Goal: Obtain resource: Download file/media

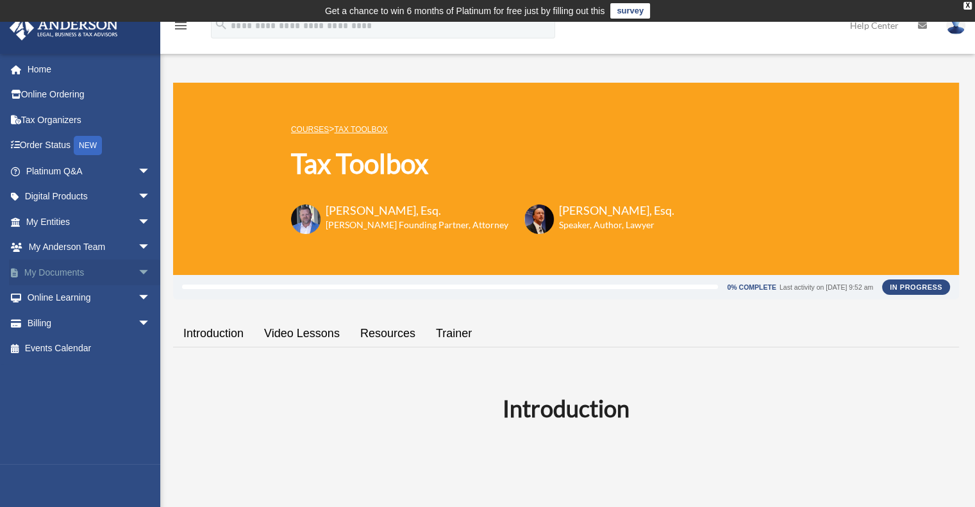
click at [69, 276] on link "My Documents arrow_drop_down" at bounding box center [89, 273] width 161 height 26
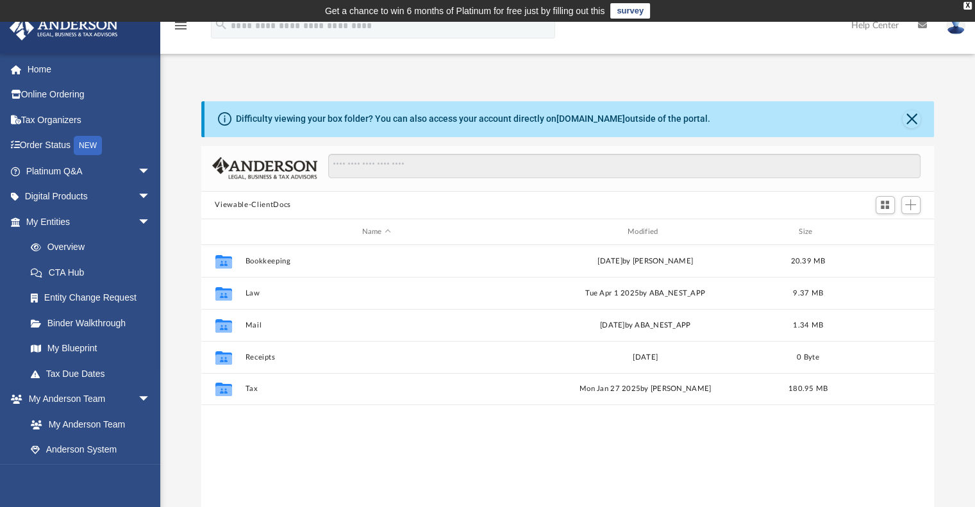
scroll to position [281, 723]
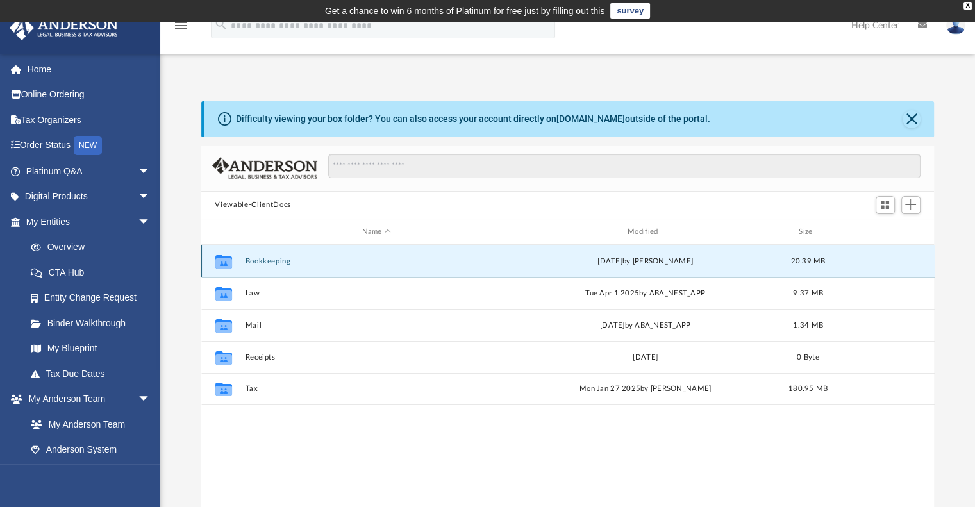
click at [264, 260] on button "Bookkeeping" at bounding box center [376, 261] width 263 height 8
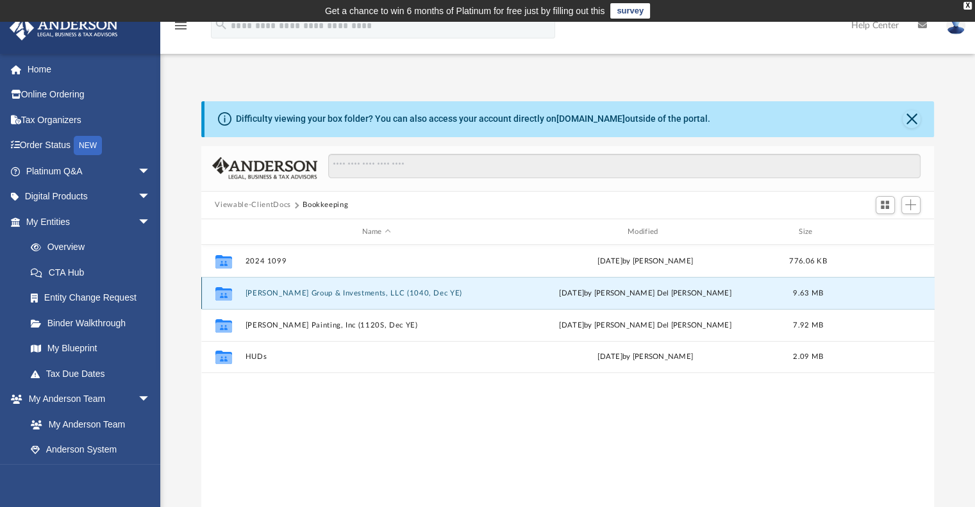
click at [274, 289] on button "Cordova Group & Investments, LLC (1040, Dec YE)" at bounding box center [376, 293] width 263 height 8
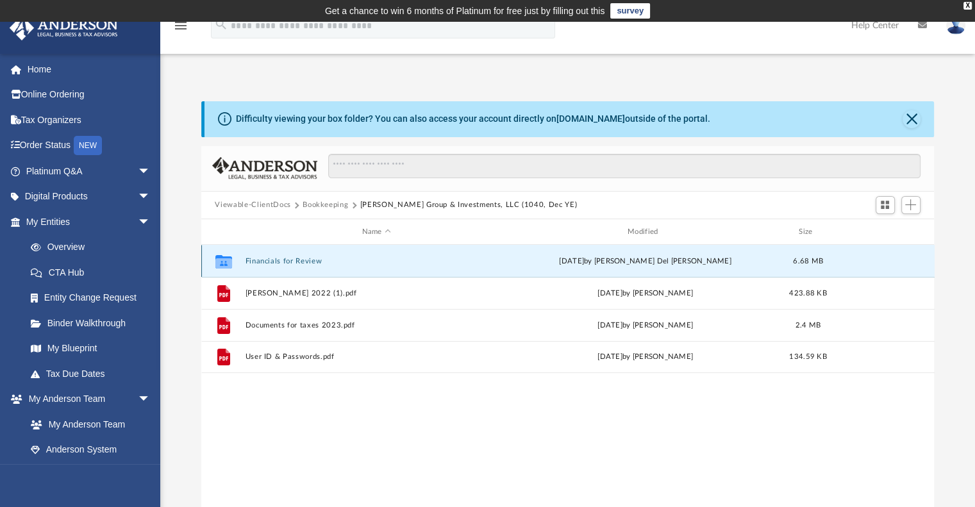
click at [273, 258] on button "Financials for Review" at bounding box center [376, 261] width 263 height 8
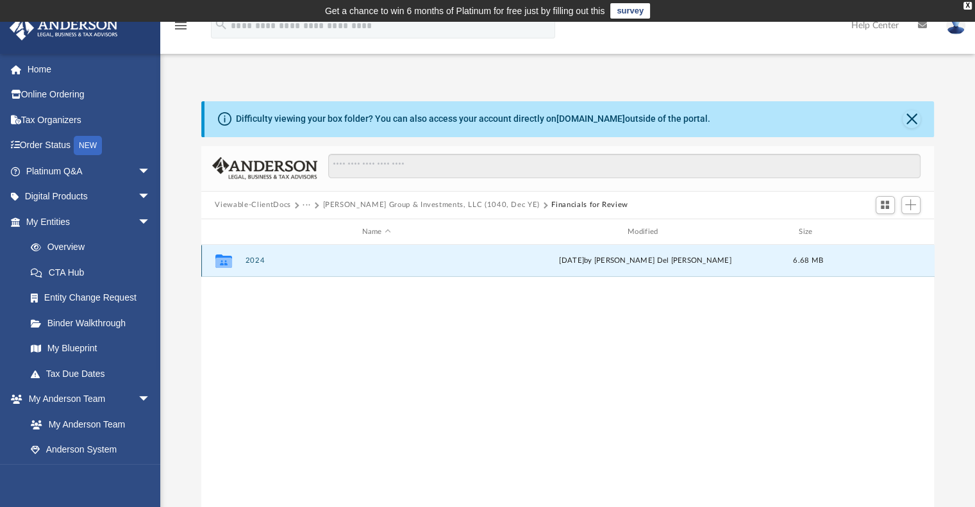
click at [256, 264] on button "2024" at bounding box center [376, 261] width 263 height 8
click at [256, 264] on button "05-2024" at bounding box center [376, 261] width 263 height 8
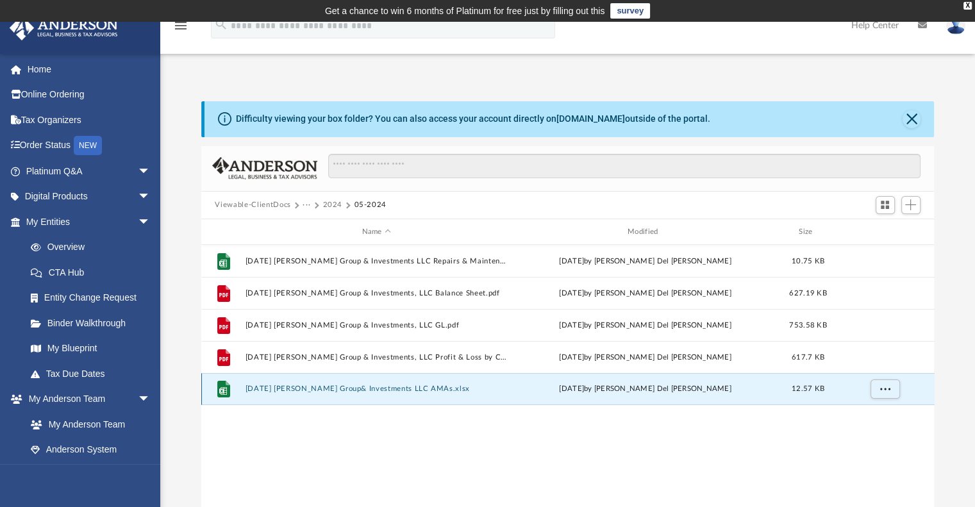
click at [313, 391] on button "2024.05.31 Cordova Group& Investments LLC AMAs.xlsx" at bounding box center [376, 389] width 263 height 8
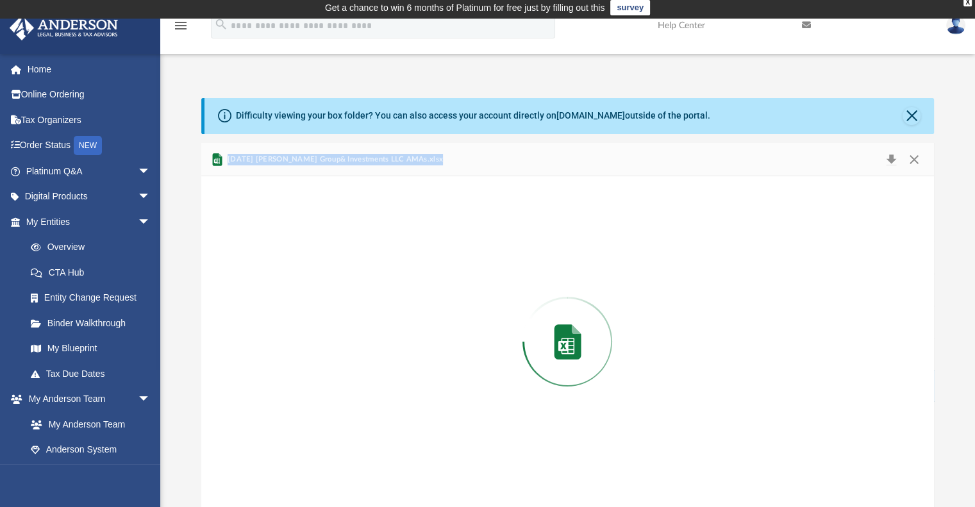
click at [313, 391] on div "Preview" at bounding box center [567, 341] width 733 height 331
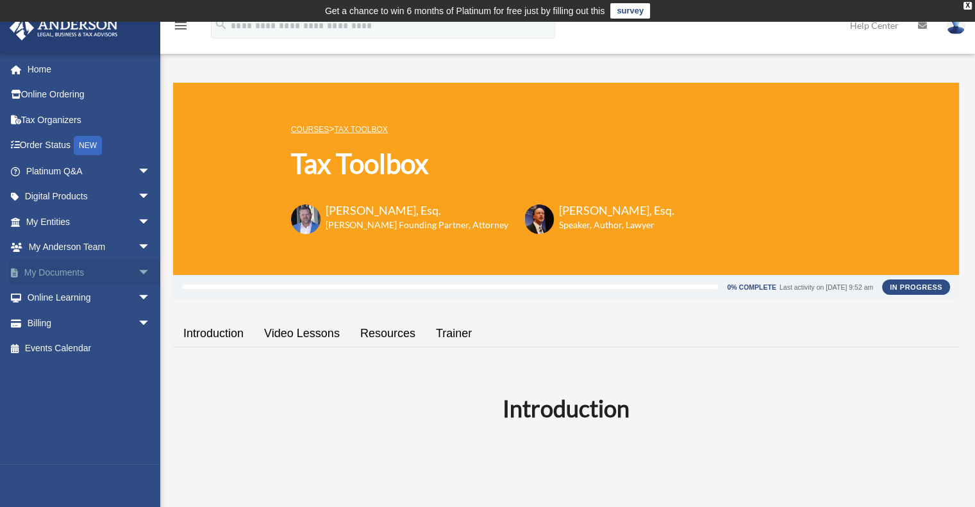
click at [105, 268] on link "My Documents arrow_drop_down" at bounding box center [89, 273] width 161 height 26
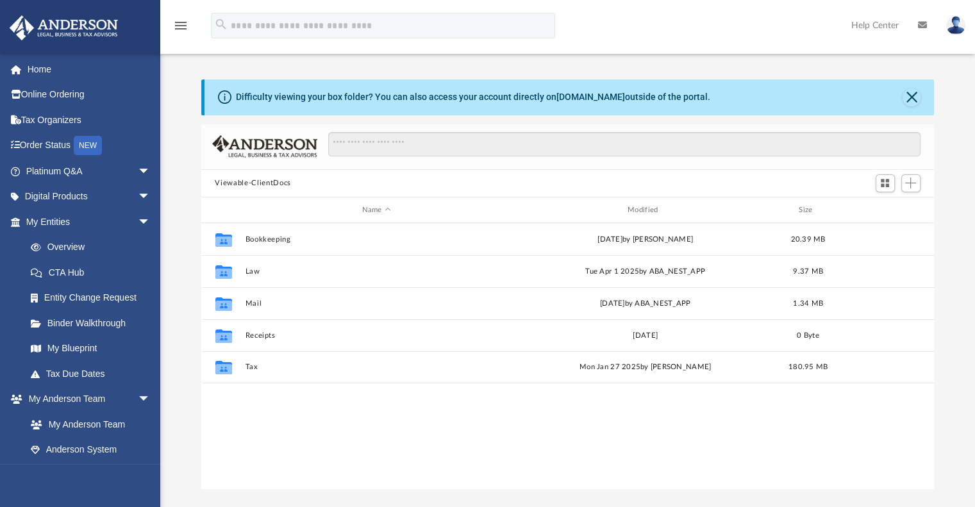
scroll to position [281, 723]
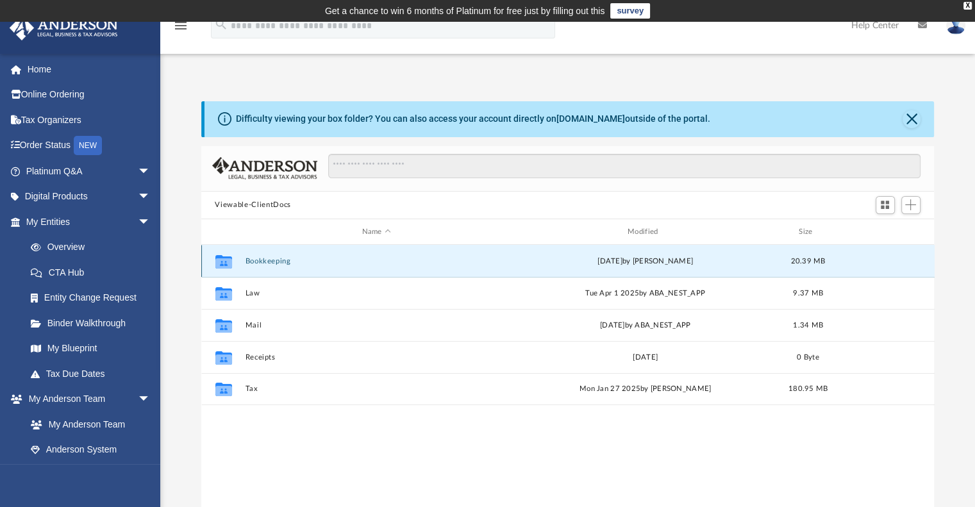
click at [264, 261] on button "Bookkeeping" at bounding box center [376, 261] width 263 height 8
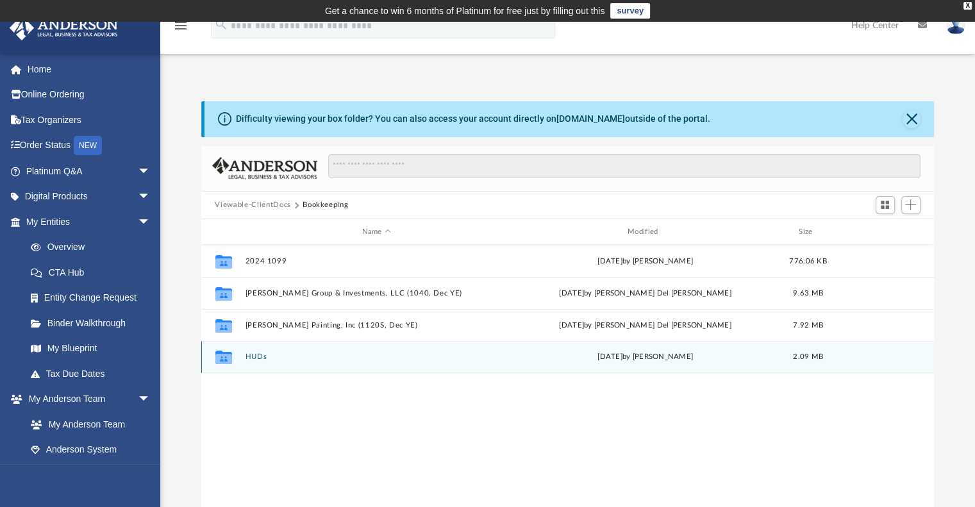
click at [252, 357] on button "HUDs" at bounding box center [376, 357] width 263 height 8
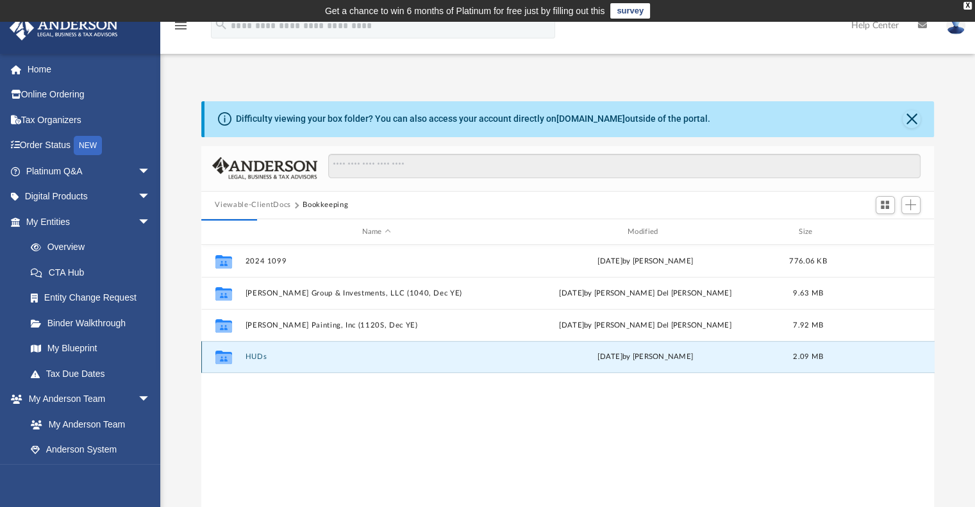
click at [252, 357] on button "HUDs" at bounding box center [376, 357] width 263 height 8
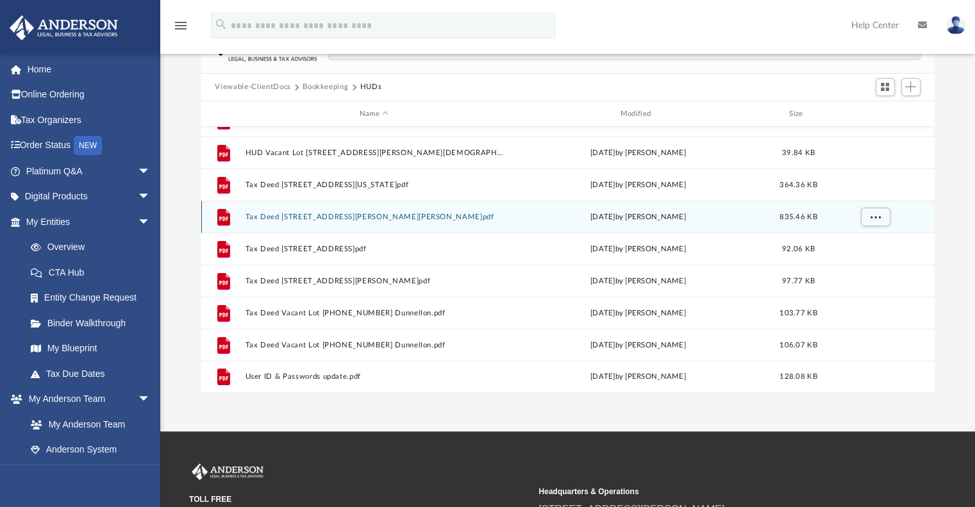
scroll to position [120, 0]
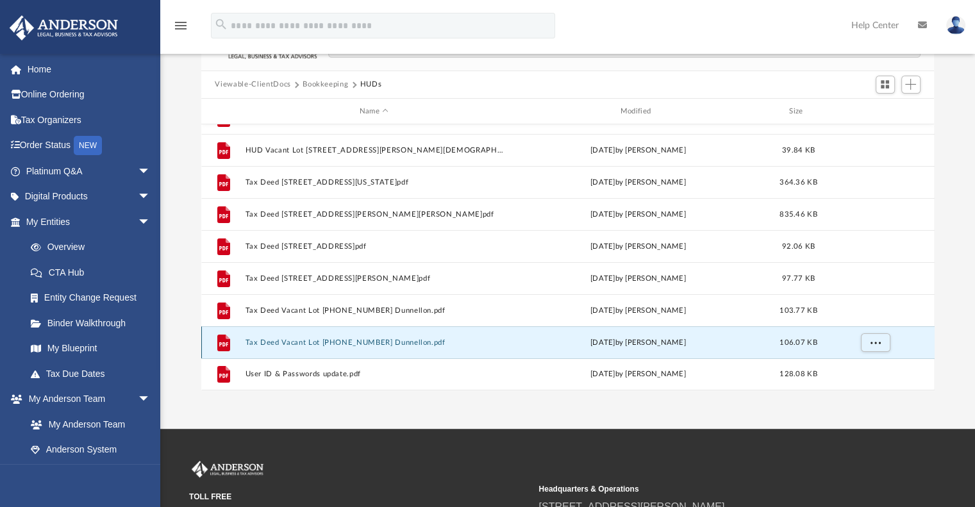
click at [267, 340] on button "Tax Deed Vacant Lot 1814-001-001 Dunnellon.pdf" at bounding box center [374, 342] width 258 height 8
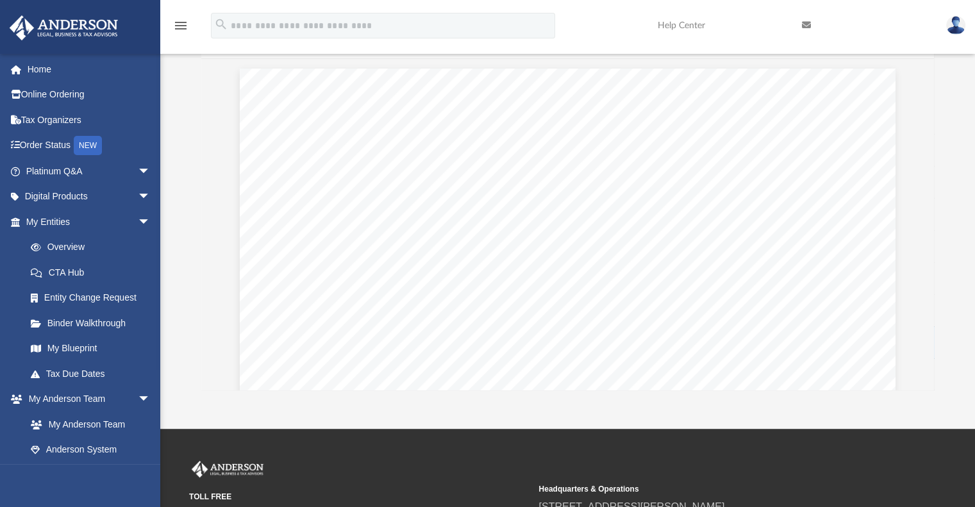
click at [829, 352] on div "Page 1" at bounding box center [568, 504] width 656 height 871
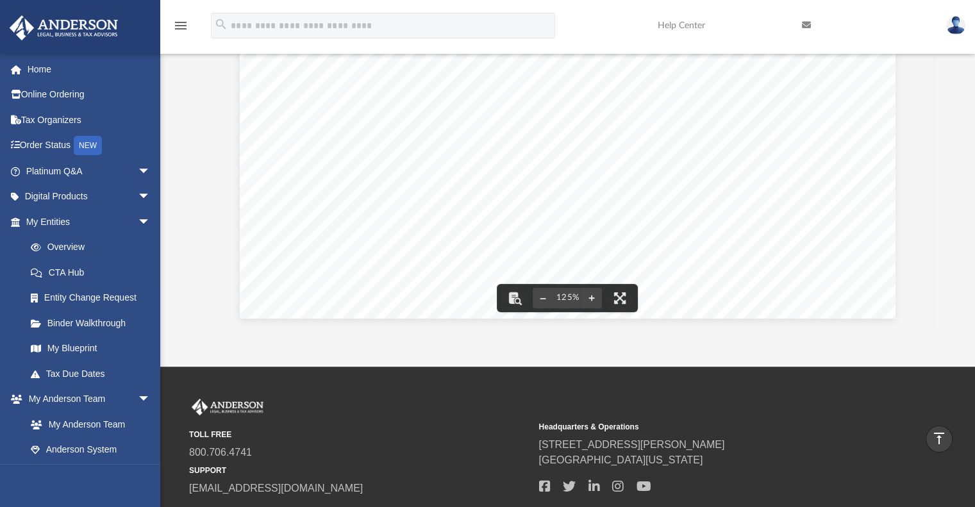
scroll to position [0, 0]
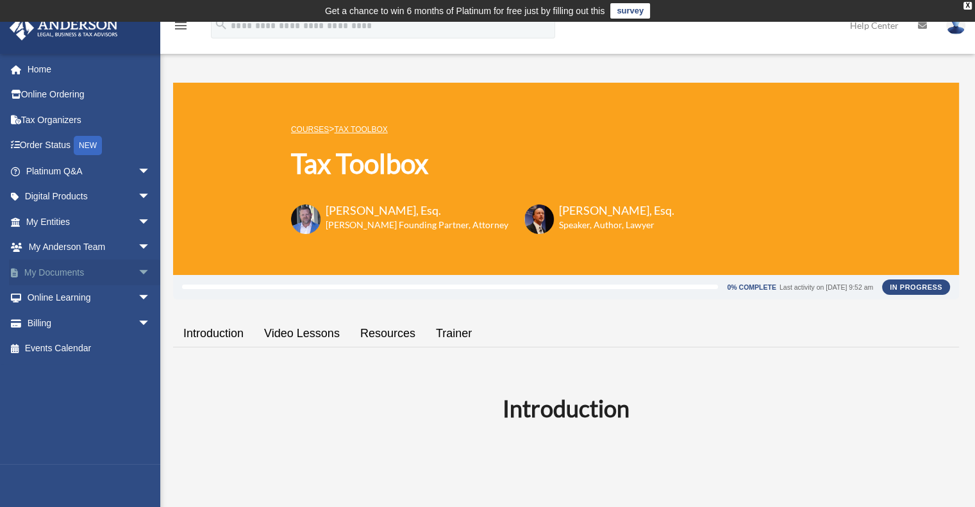
click at [72, 274] on link "My Documents arrow_drop_down" at bounding box center [89, 273] width 161 height 26
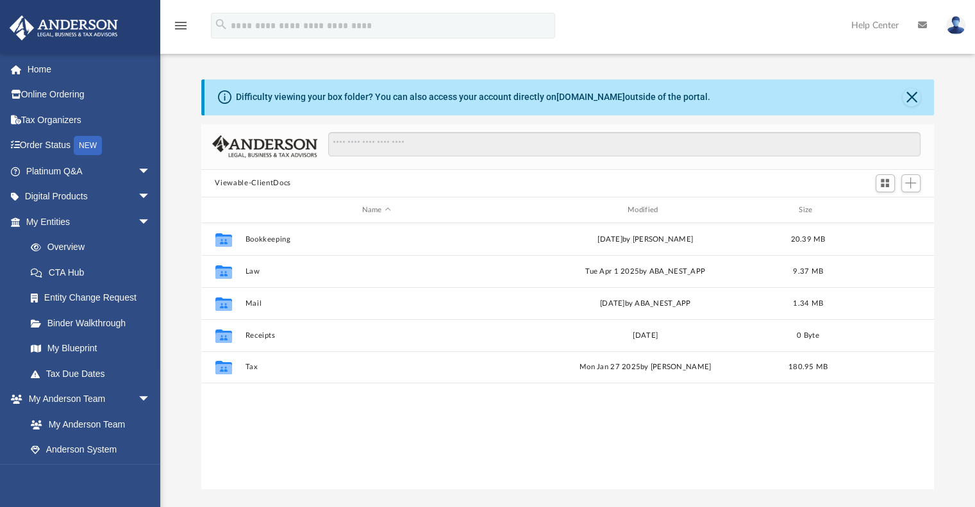
scroll to position [281, 723]
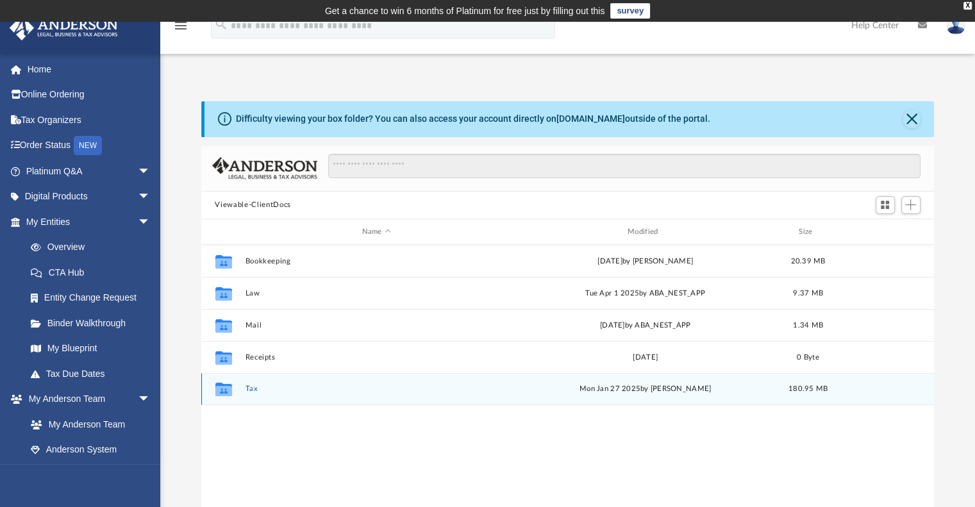
click at [224, 392] on icon "grid" at bounding box center [223, 391] width 17 height 10
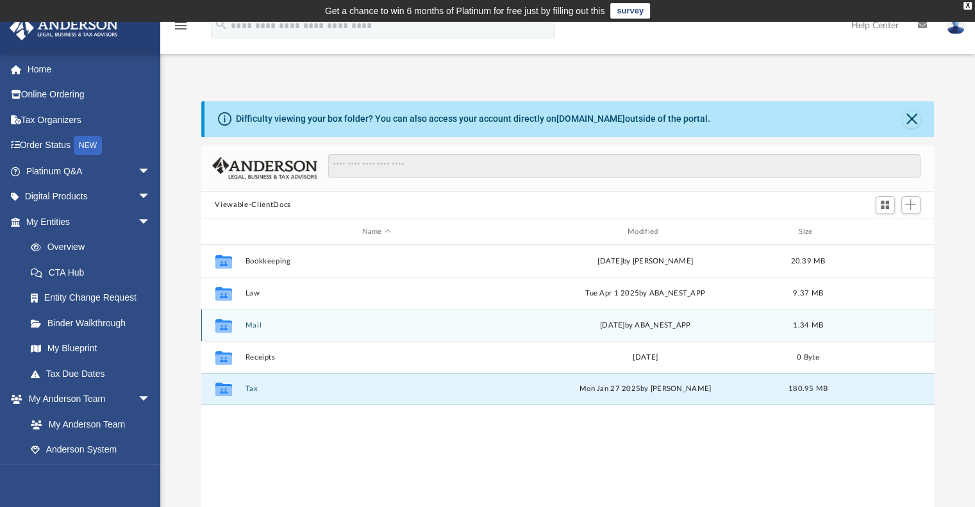
click at [226, 317] on icon "Collaborated Folder" at bounding box center [223, 325] width 21 height 21
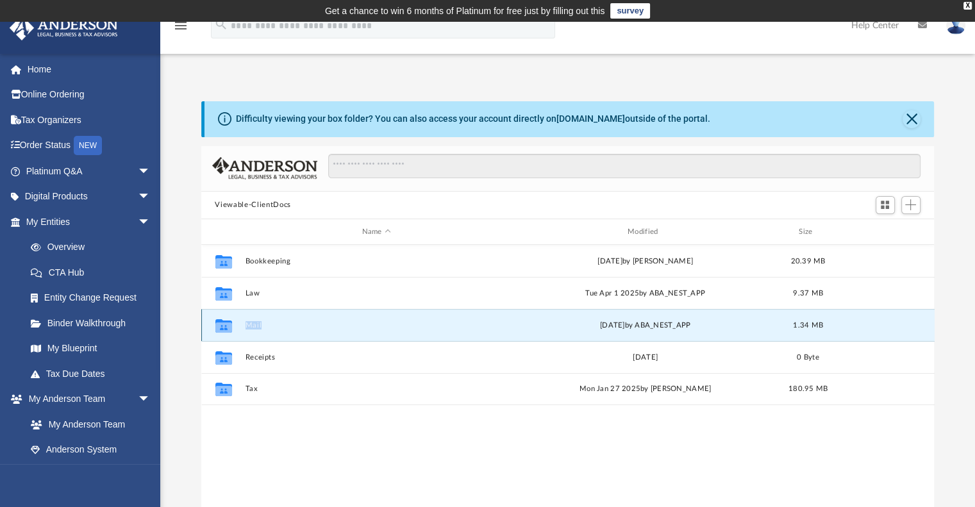
click at [226, 317] on icon "Collaborated Folder" at bounding box center [223, 325] width 21 height 21
click at [249, 324] on button "Mail" at bounding box center [376, 325] width 263 height 8
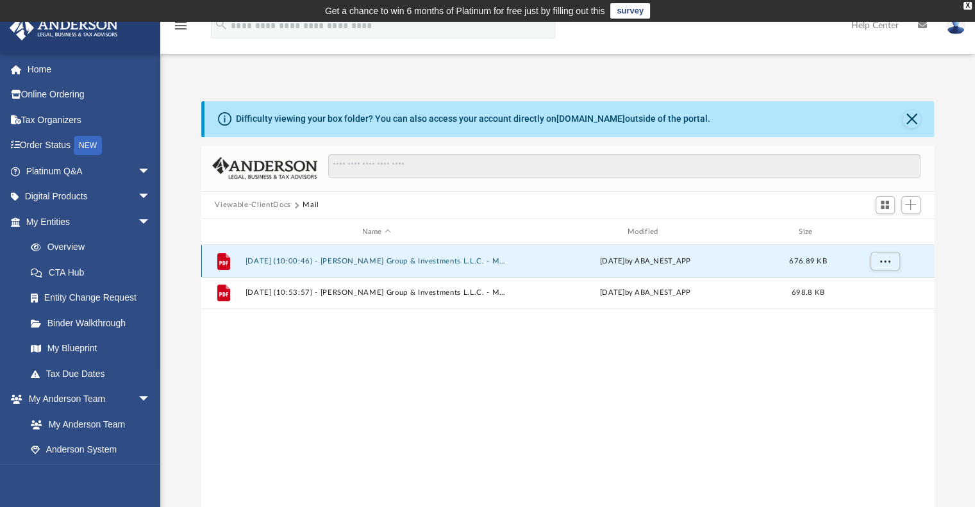
click at [272, 259] on button "2025.06.04 (10:00:46) - Cordova Group & Investments L.L.C. - Mail from DAVID W.…" at bounding box center [376, 261] width 263 height 8
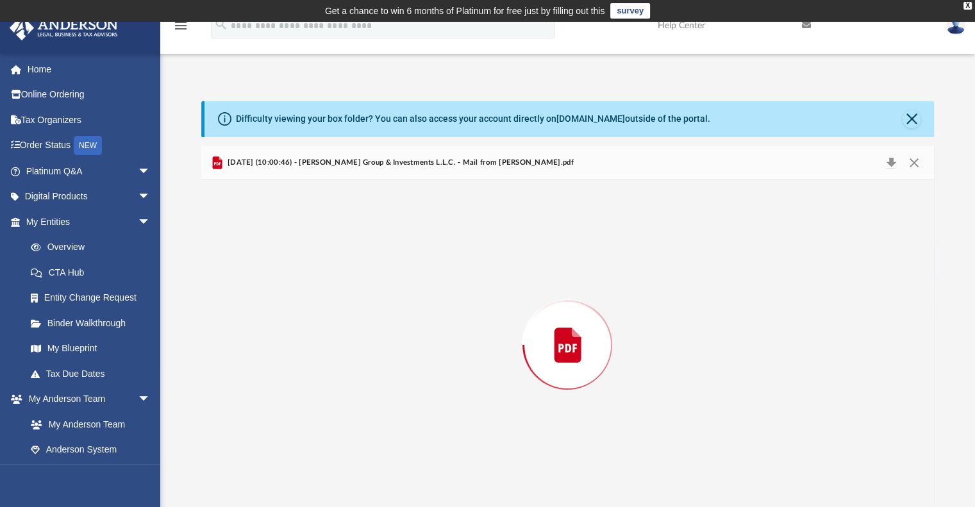
scroll to position [3, 0]
